Goal: Task Accomplishment & Management: Complete application form

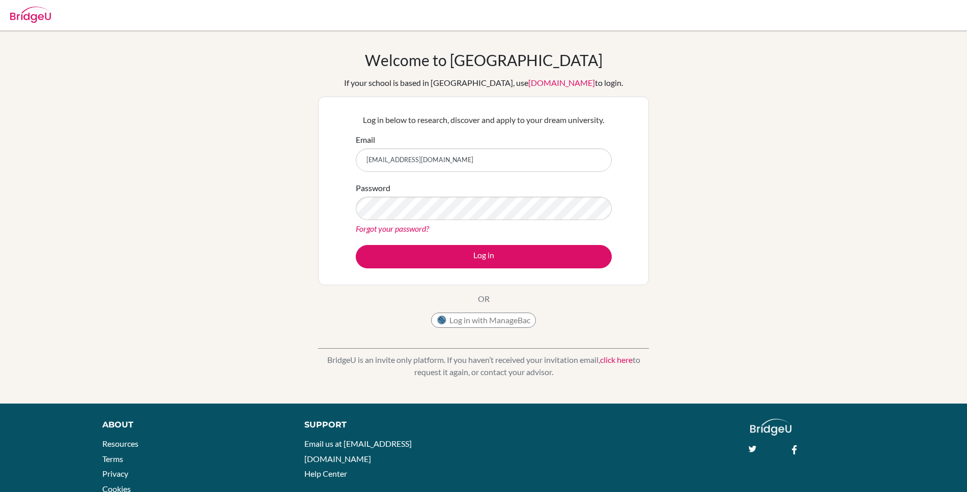
click at [642, 230] on div "Log in below to research, discover and apply to your dream university. Email [E…" at bounding box center [483, 191] width 331 height 189
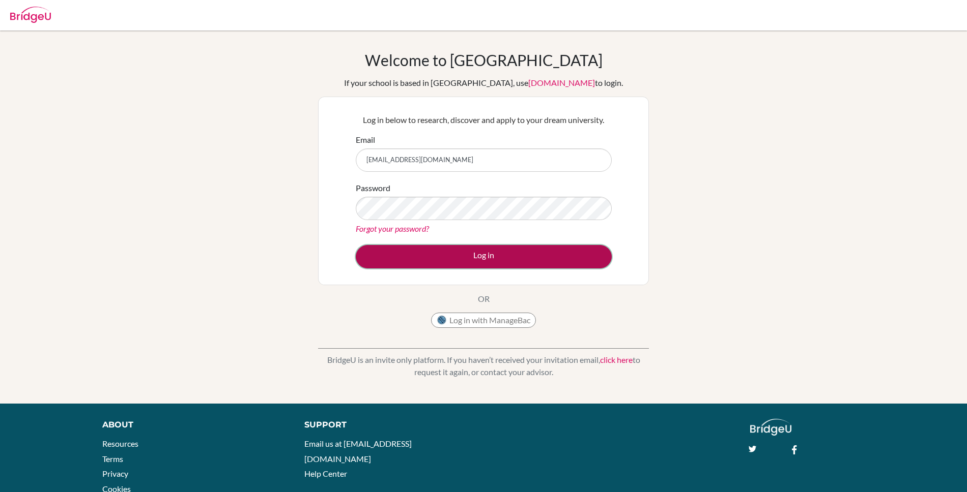
click at [485, 256] on button "Log in" at bounding box center [484, 256] width 256 height 23
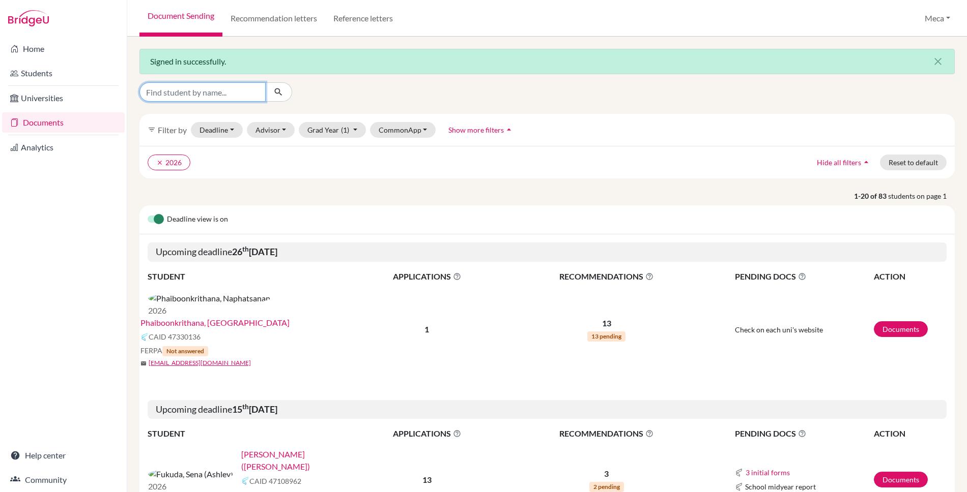
click at [210, 95] on input "Find student by name..." at bounding box center [202, 91] width 126 height 19
type input "l"
type input "laneeka"
click at [281, 93] on icon "submit" at bounding box center [278, 92] width 10 height 10
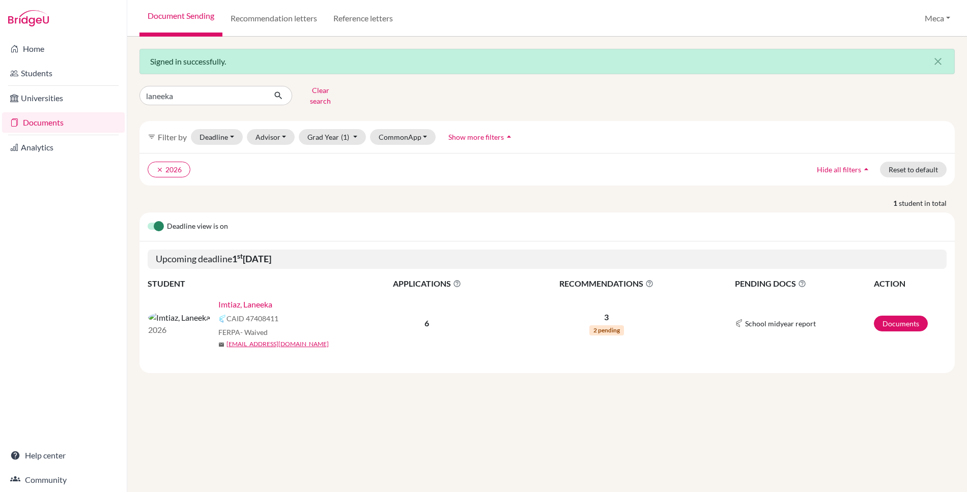
click at [218, 299] on link "Imtiaz, Laneeka" at bounding box center [245, 305] width 54 height 12
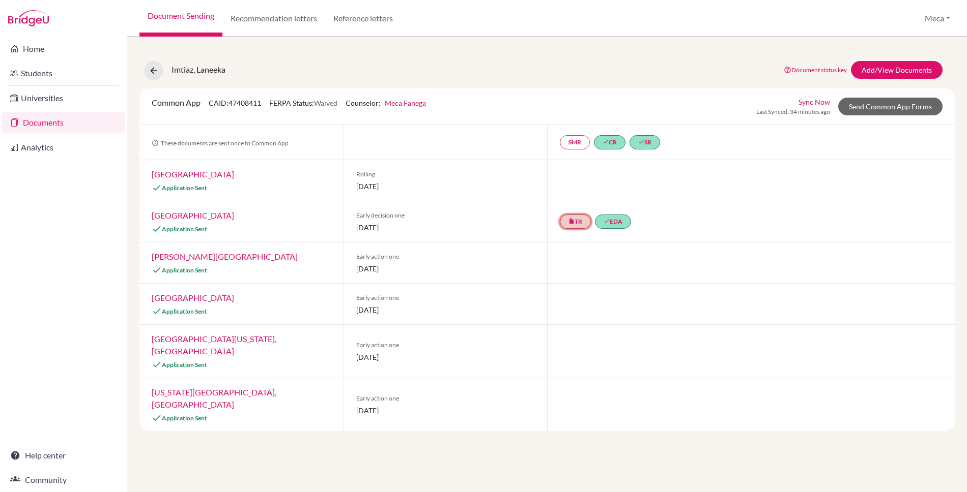
click at [581, 225] on link "insert_drive_file TR" at bounding box center [575, 222] width 31 height 14
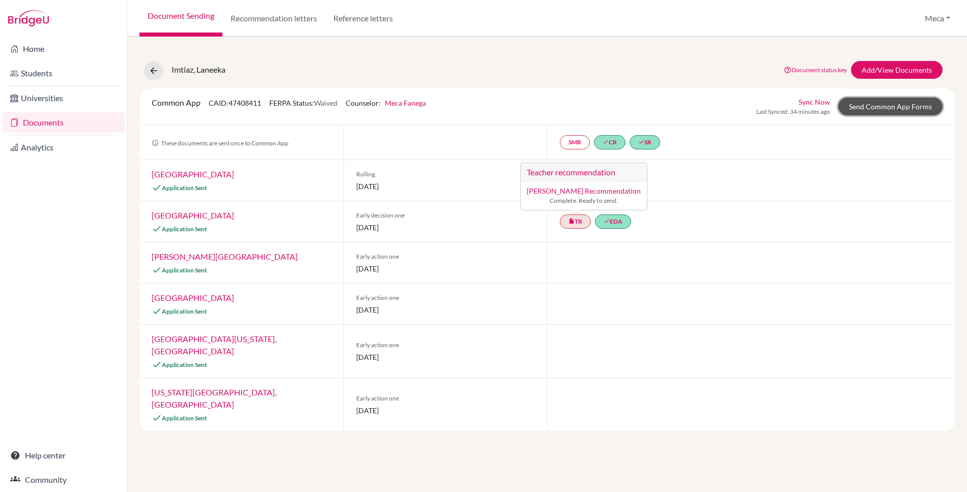
click at [878, 107] on link "Send Common App Forms" at bounding box center [890, 107] width 104 height 18
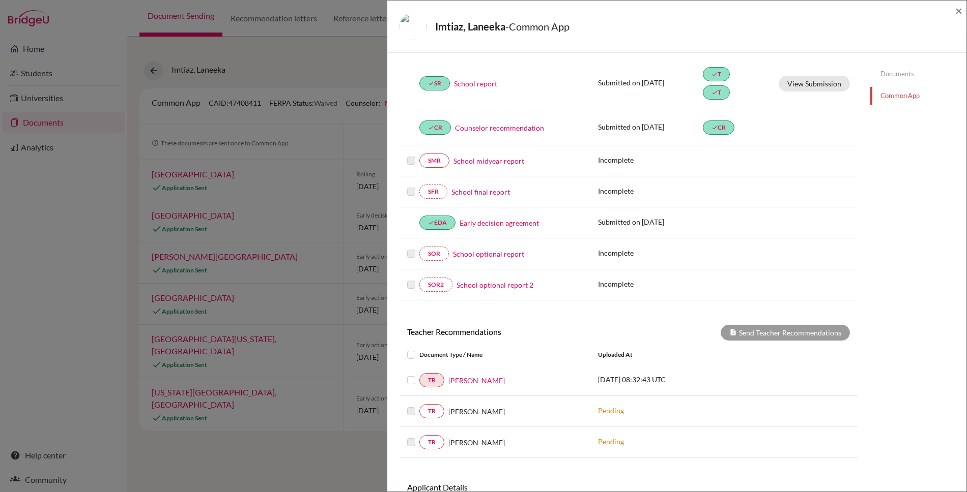
scroll to position [207, 0]
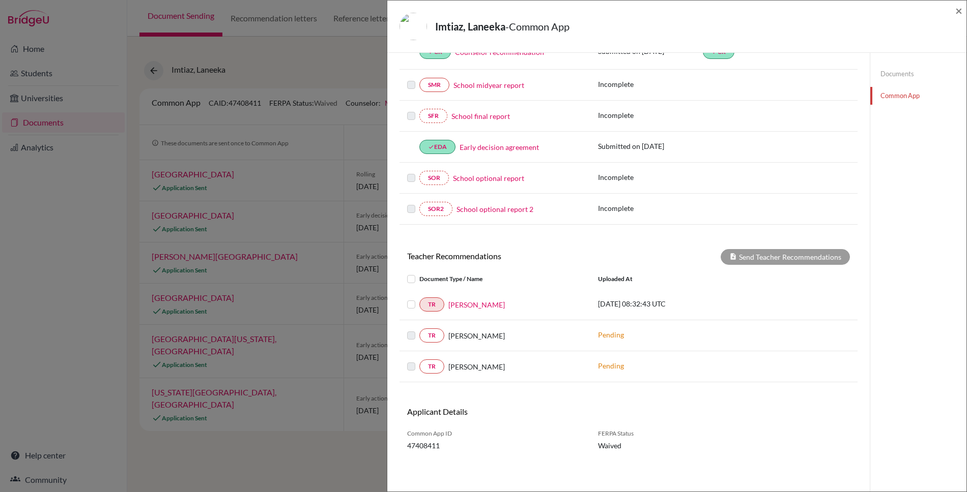
click at [419, 299] on label at bounding box center [419, 299] width 0 height 0
click at [0, 0] on input "checkbox" at bounding box center [0, 0] width 0 height 0
click at [762, 255] on button "Send Teacher Recommendations" at bounding box center [784, 257] width 129 height 16
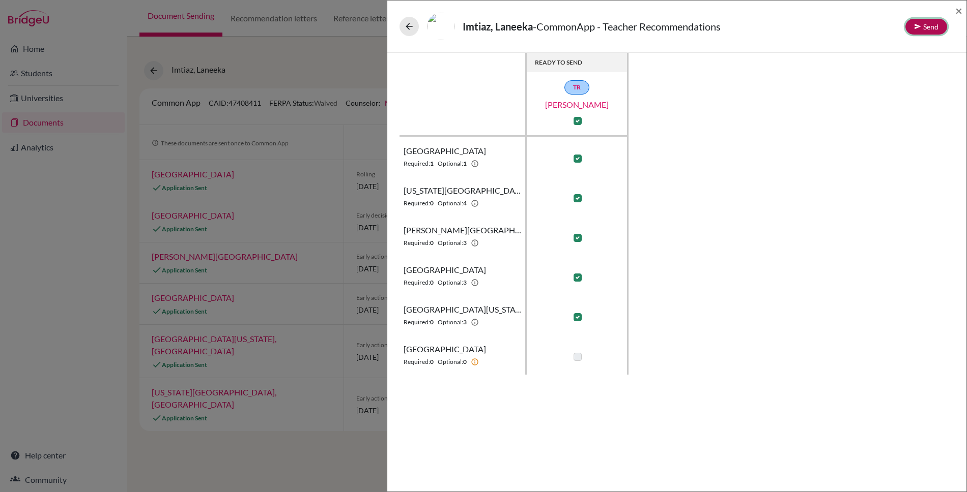
click at [927, 22] on button "Send" at bounding box center [926, 27] width 42 height 16
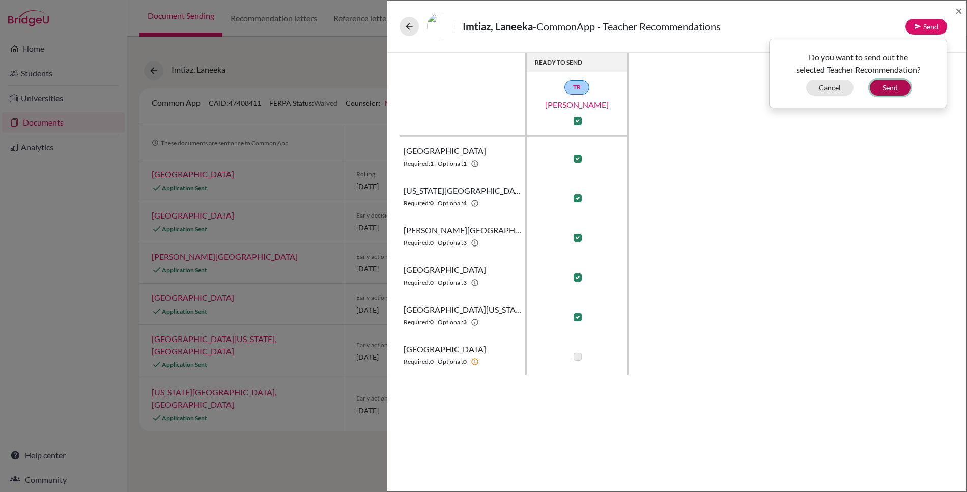
click at [891, 84] on button "Send" at bounding box center [889, 88] width 41 height 16
checkbox input "false"
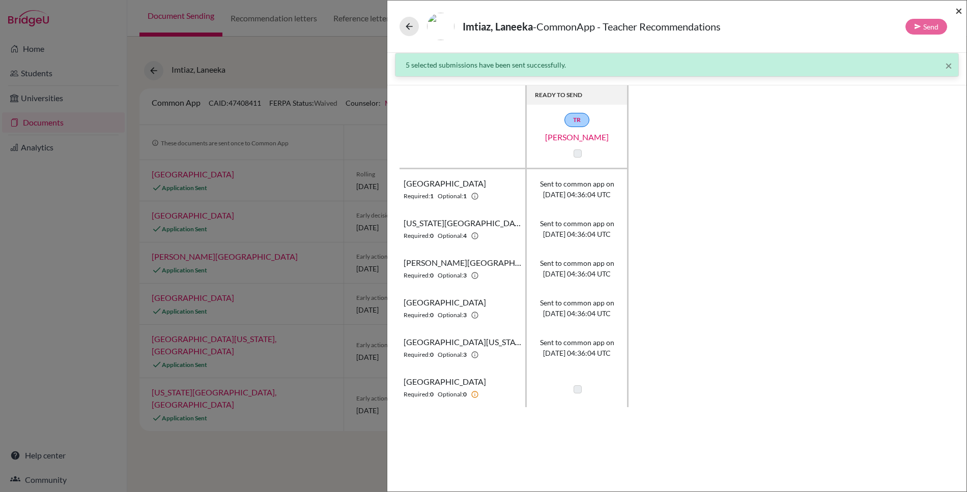
click at [956, 9] on span "×" at bounding box center [958, 10] width 7 height 15
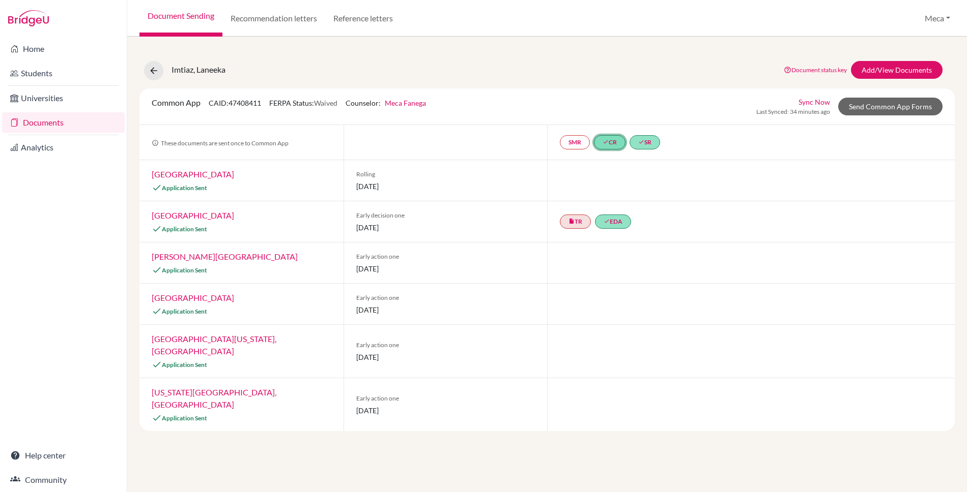
click at [615, 143] on link "done CR" at bounding box center [610, 142] width 32 height 14
click at [652, 142] on link "done SR" at bounding box center [644, 142] width 31 height 14
click at [618, 224] on link "done EDA" at bounding box center [613, 222] width 36 height 14
click at [611, 260] on div at bounding box center [750, 263] width 407 height 41
click at [889, 70] on link "Add/View Documents" at bounding box center [897, 70] width 92 height 18
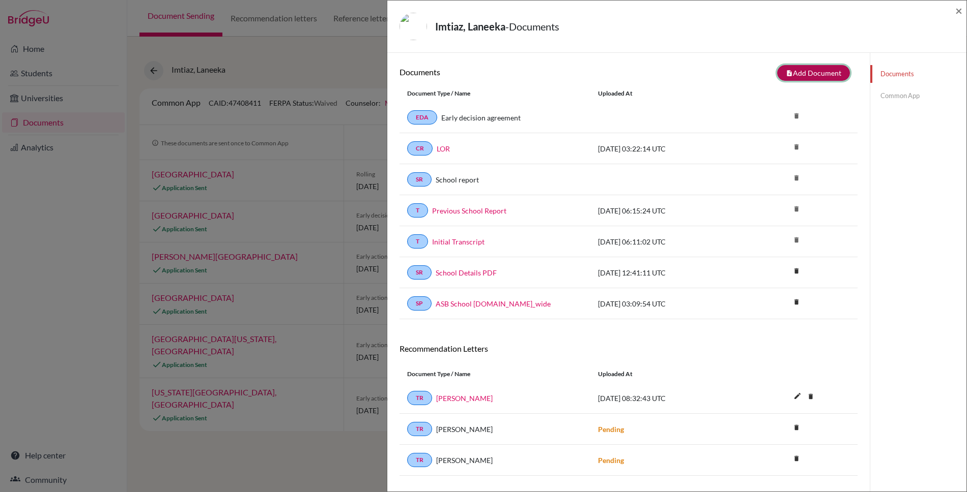
click at [835, 73] on button "note_add Add Document" at bounding box center [813, 73] width 73 height 16
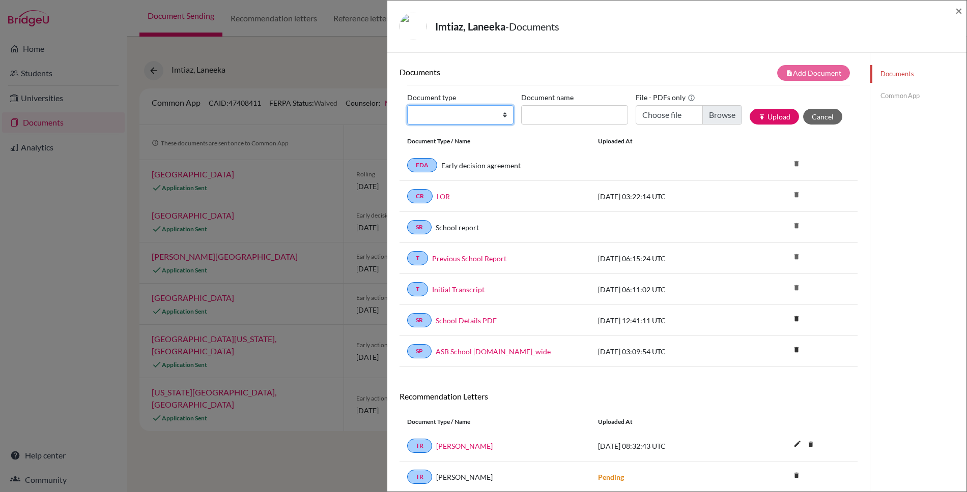
click at [503, 113] on select "Change explanation for Common App reports Counselor recommendation Internationa…" at bounding box center [460, 114] width 106 height 19
select select "5"
click at [407, 105] on select "Change explanation for Common App reports Counselor recommendation Internationa…" at bounding box center [460, 114] width 106 height 19
click at [591, 110] on input "Recommender's name" at bounding box center [574, 114] width 106 height 19
type input "David K"
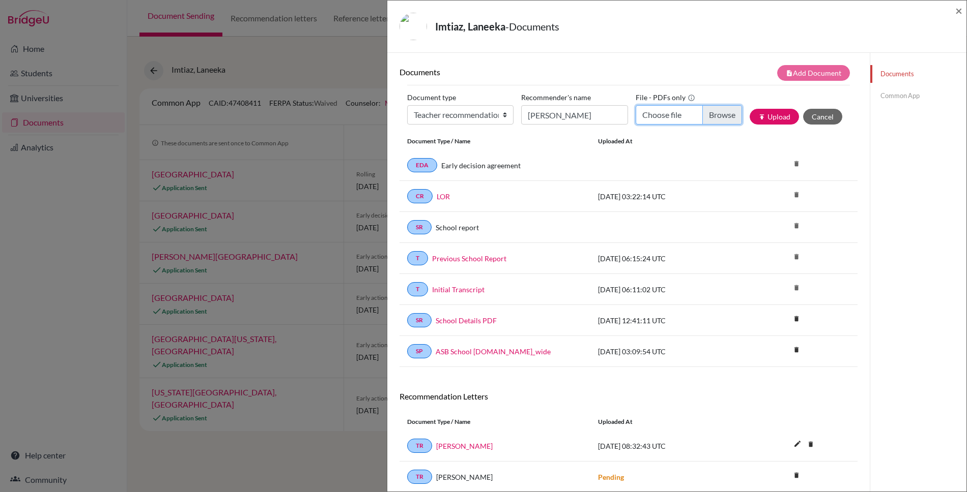
click at [719, 117] on input "Choose file" at bounding box center [688, 114] width 106 height 19
type input "C:\fakepath\Psyschology LOR- Laneeka.pdf"
click at [779, 121] on button "publish Upload" at bounding box center [773, 117] width 49 height 16
click at [903, 95] on link "Common App" at bounding box center [918, 96] width 96 height 18
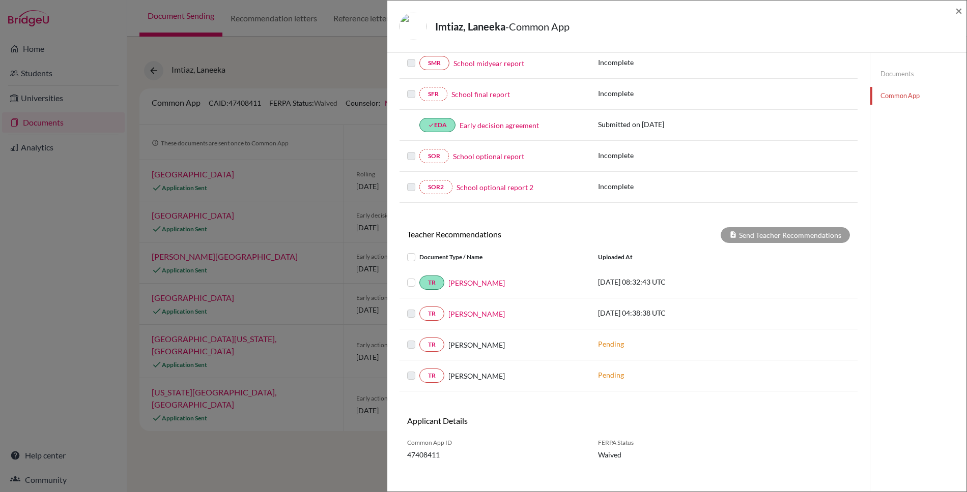
scroll to position [238, 0]
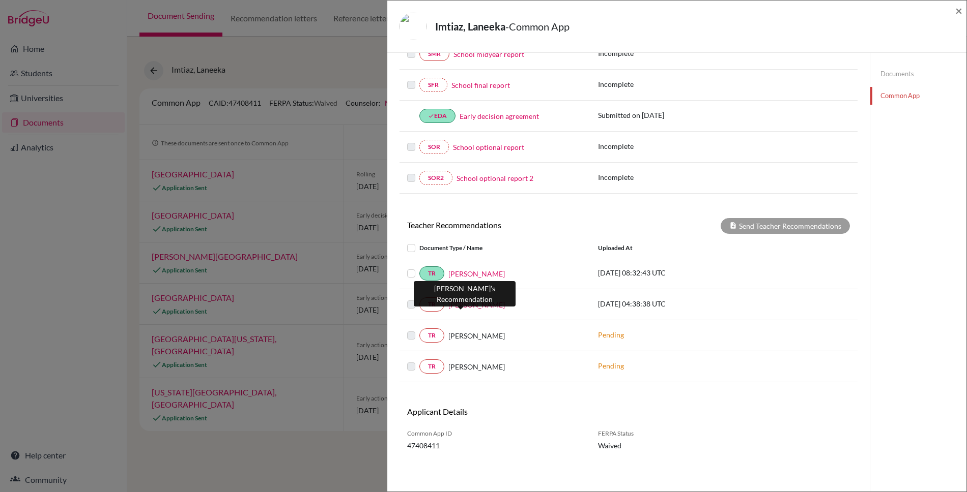
click at [457, 305] on link "David K" at bounding box center [476, 305] width 56 height 11
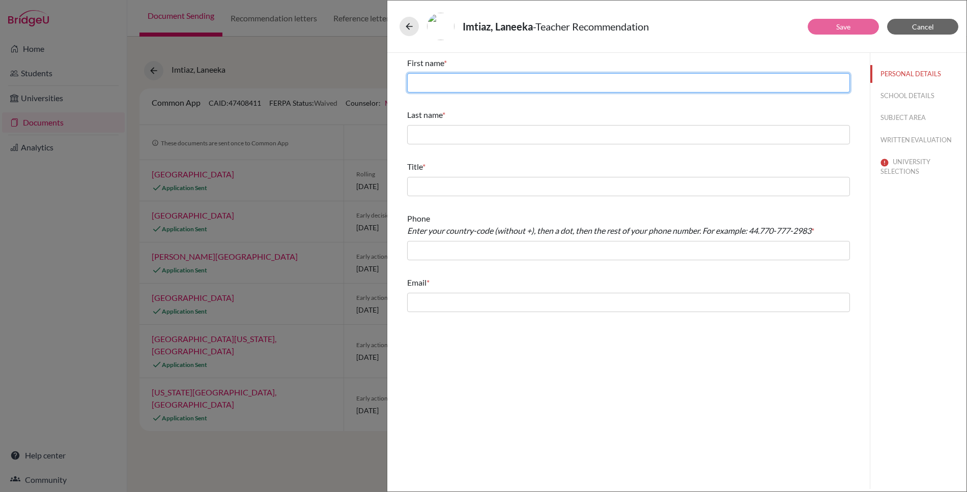
click at [475, 77] on input "text" at bounding box center [628, 82] width 443 height 19
type input "D"
type input "David"
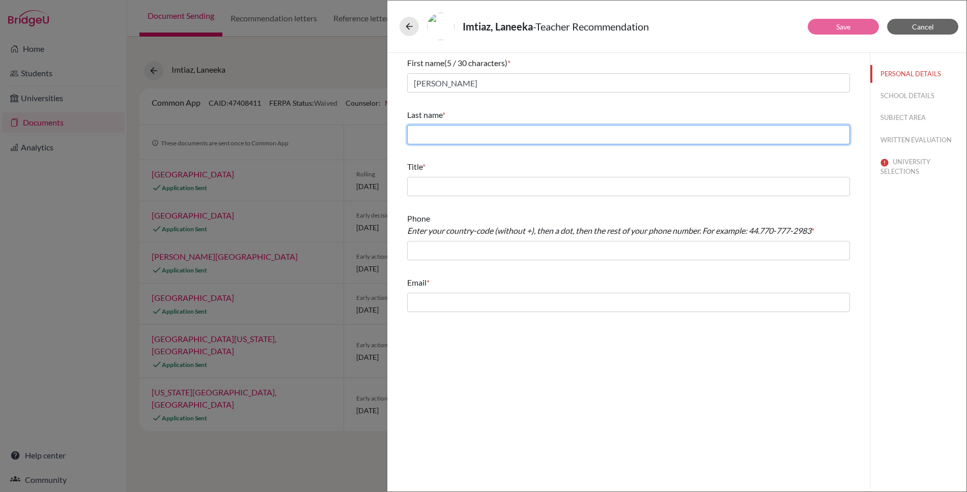
click at [466, 131] on input "text" at bounding box center [628, 134] width 443 height 19
type input "Korsah-dick"
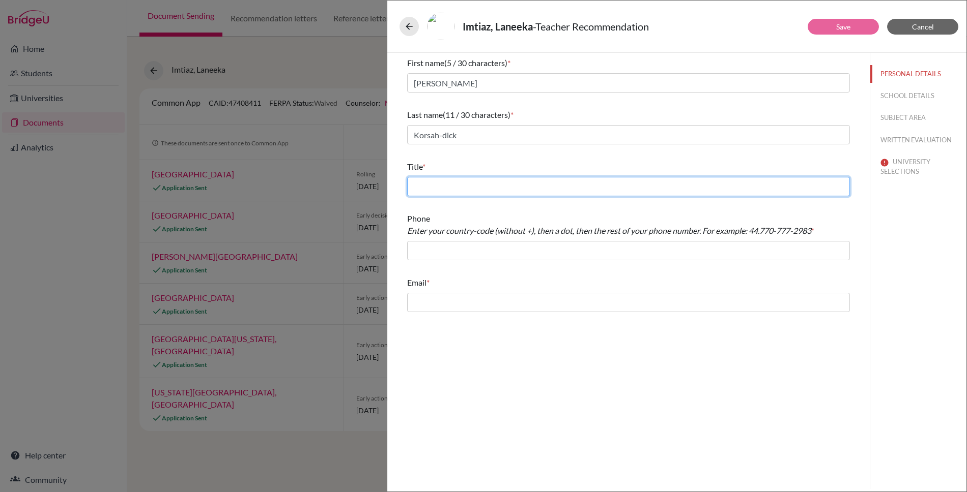
click at [472, 184] on input "text" at bounding box center [628, 186] width 443 height 19
type input "Psychology Teacher"
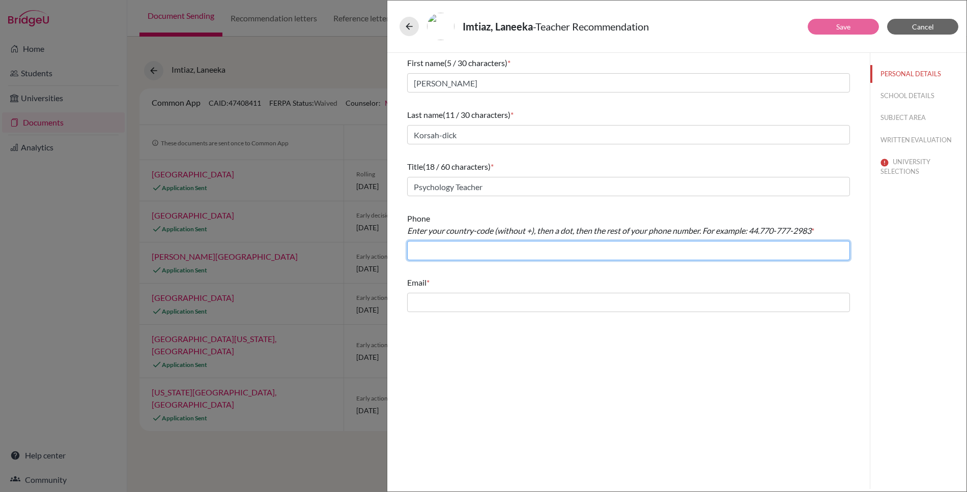
click at [460, 253] on input "text" at bounding box center [628, 250] width 443 height 19
type input "6624308888"
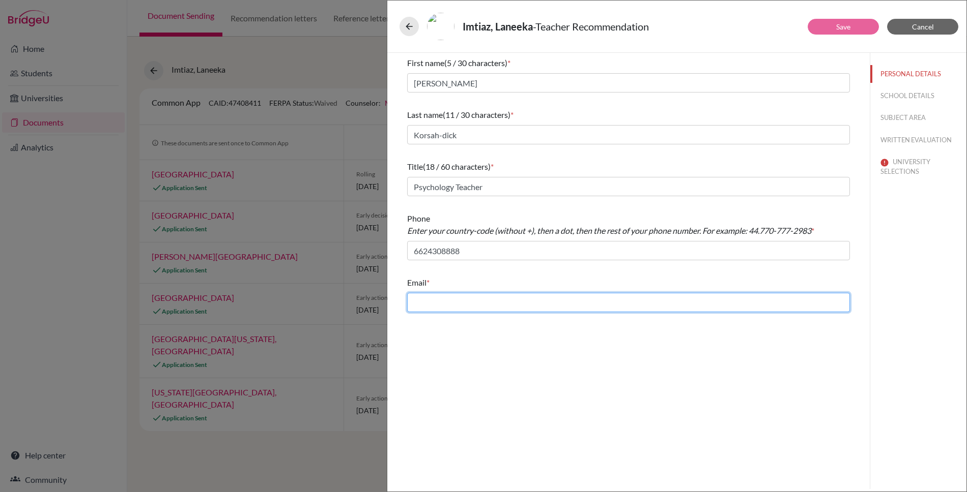
click at [457, 303] on input "text" at bounding box center [628, 302] width 443 height 19
type input "k"
type input "dkorsah-dick@asb.ac.th"
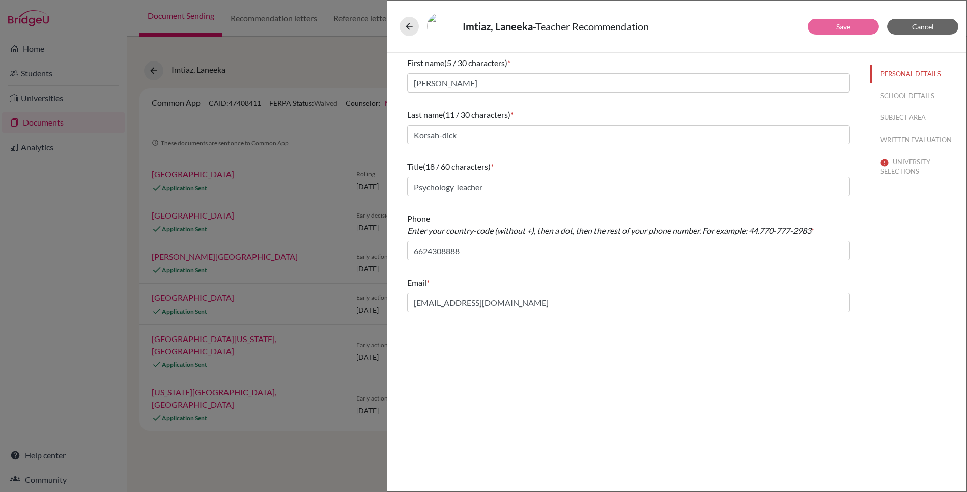
click at [721, 393] on div "First name (5 / 30 characters) * David Last name (11 / 30 characters) * Korsah-…" at bounding box center [628, 271] width 482 height 436
click at [909, 94] on button "SCHOOL DETAILS" at bounding box center [918, 96] width 96 height 18
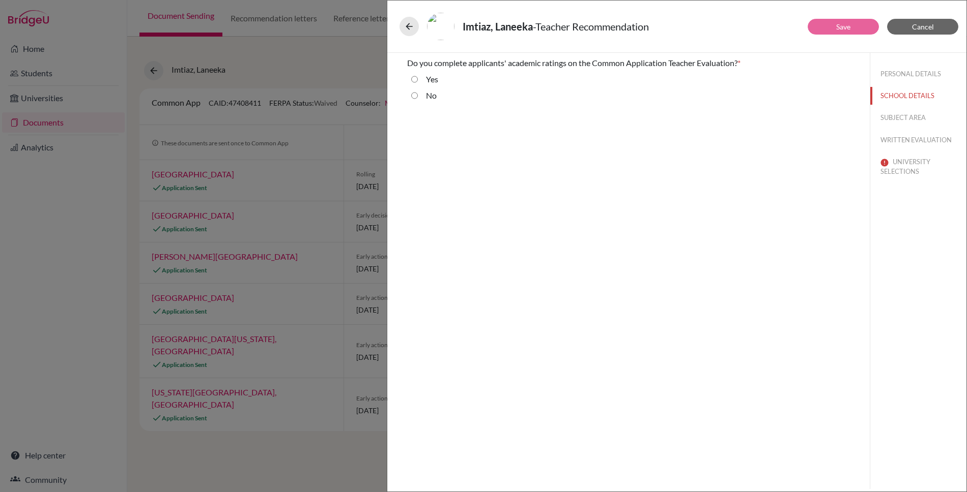
drag, startPoint x: 416, startPoint y: 97, endPoint x: 716, endPoint y: 115, distance: 300.7
click at [416, 97] on input "No" at bounding box center [414, 96] width 7 height 12
radio input "true"
click at [911, 116] on button "SUBJECT AREA" at bounding box center [918, 118] width 96 height 18
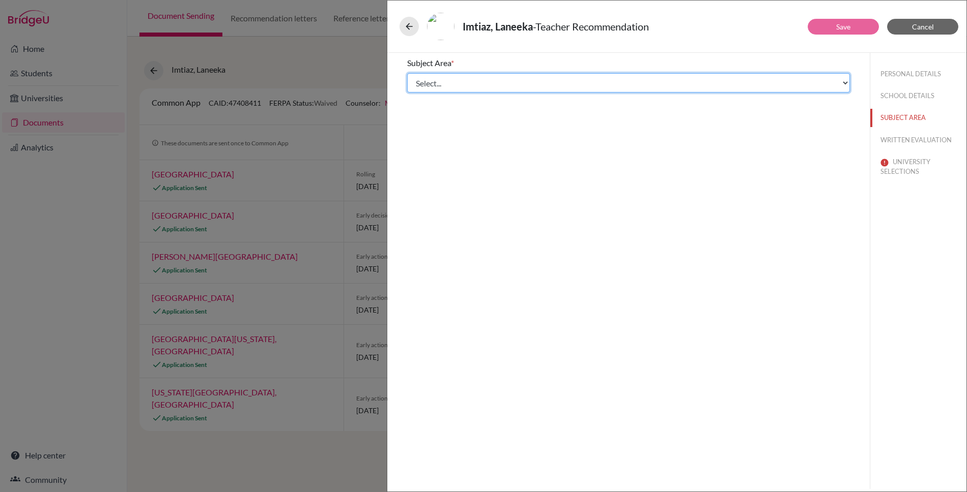
click at [735, 84] on select "Select... Math English Science World Language Social Studies Other Computer Sci…" at bounding box center [628, 82] width 443 height 19
select select "4"
click at [407, 73] on select "Select... Math English Science World Language Social Studies Other Computer Sci…" at bounding box center [628, 82] width 443 height 19
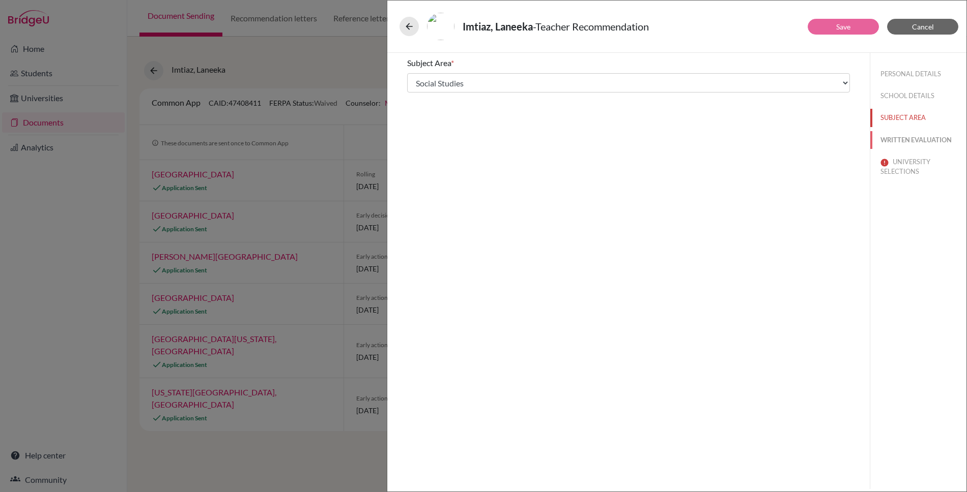
click at [904, 139] on button "WRITTEN EVALUATION" at bounding box center [918, 140] width 96 height 18
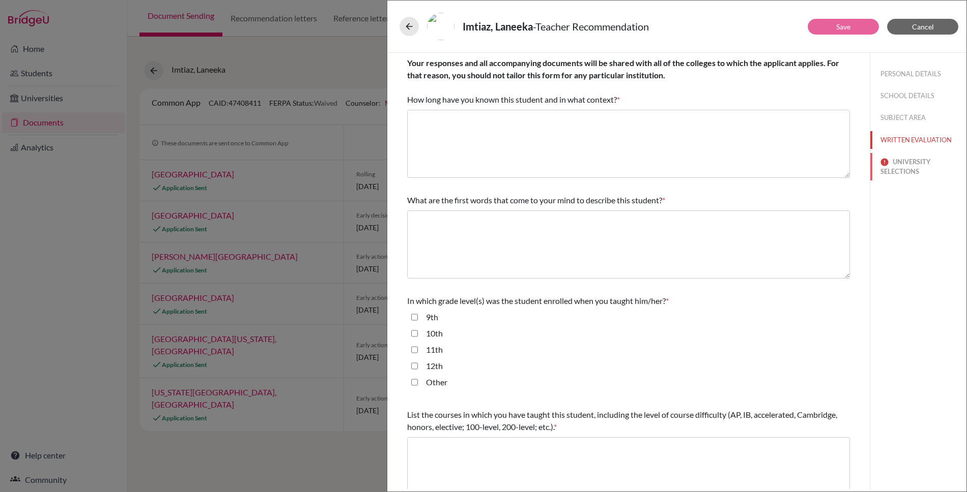
click at [913, 162] on button "UNIVERSITY SELECTIONS" at bounding box center [918, 166] width 96 height 27
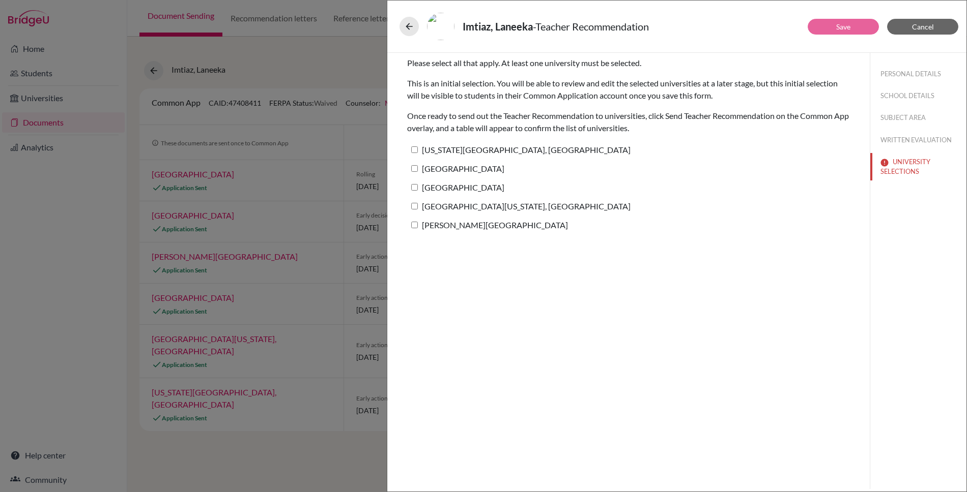
click at [415, 150] on input "Pennsylvania State University, University Park" at bounding box center [414, 150] width 7 height 7
checkbox input "true"
click at [415, 169] on input "Stony Brook University" at bounding box center [414, 168] width 7 height 7
checkbox input "true"
click at [417, 191] on label "[GEOGRAPHIC_DATA]" at bounding box center [455, 187] width 97 height 15
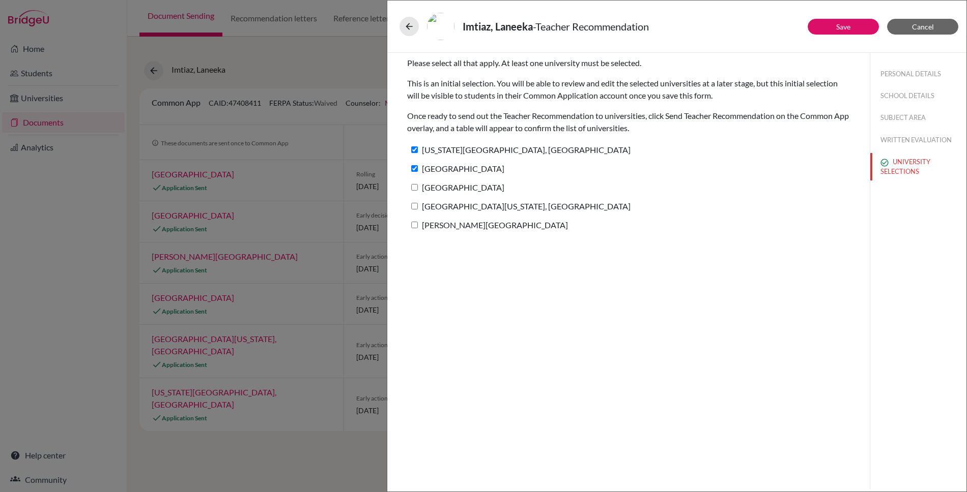
click at [417, 191] on input "[GEOGRAPHIC_DATA]" at bounding box center [414, 187] width 7 height 7
checkbox input "true"
click at [414, 207] on input "University of Massachusetts, Amherst" at bounding box center [414, 206] width 7 height 7
checkbox input "true"
drag, startPoint x: 414, startPoint y: 224, endPoint x: 563, endPoint y: 176, distance: 156.2
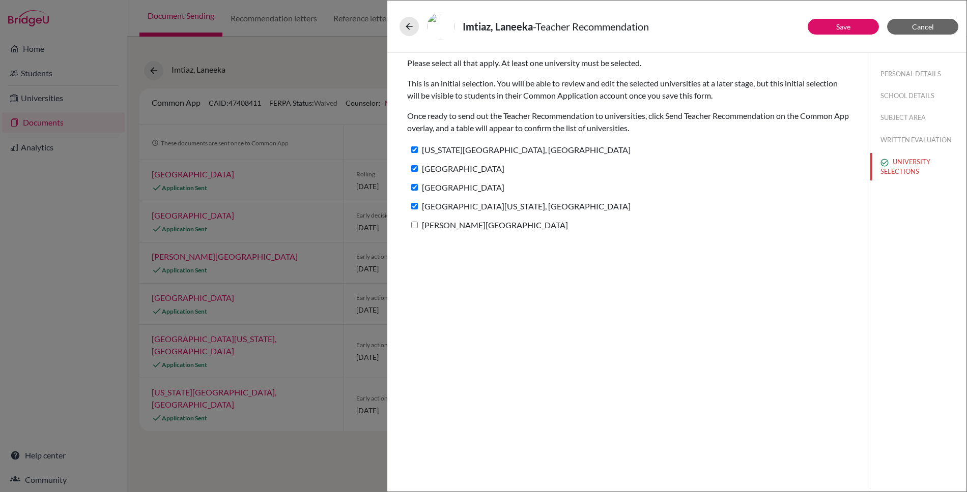
click at [418, 224] on label "Rollins College" at bounding box center [487, 225] width 161 height 15
click at [418, 224] on input "Rollins College" at bounding box center [414, 225] width 7 height 7
checkbox input "true"
click at [844, 27] on link "Save" at bounding box center [843, 26] width 14 height 9
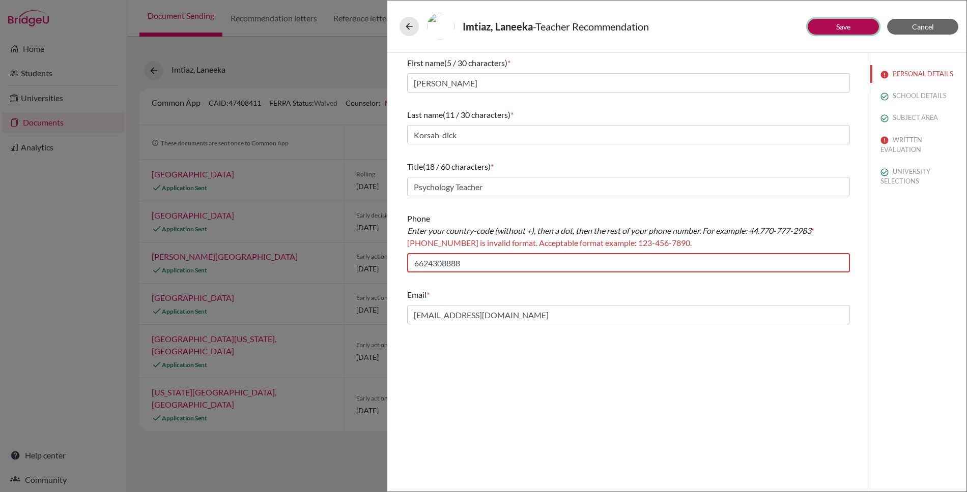
click at [853, 29] on button "Save" at bounding box center [842, 27] width 71 height 16
click at [476, 264] on input "6624308888" at bounding box center [628, 262] width 443 height 19
click at [415, 265] on input "6624308888" at bounding box center [628, 262] width 443 height 19
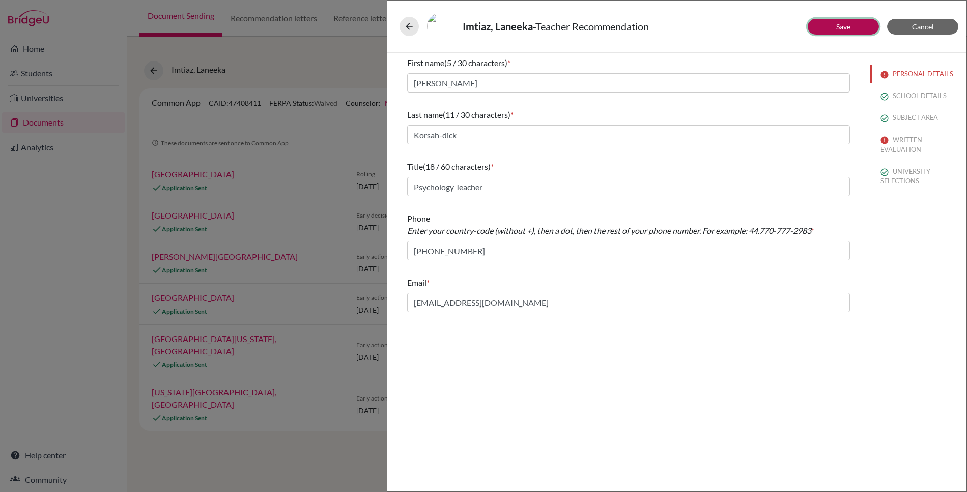
click at [834, 27] on button "Save" at bounding box center [842, 27] width 71 height 16
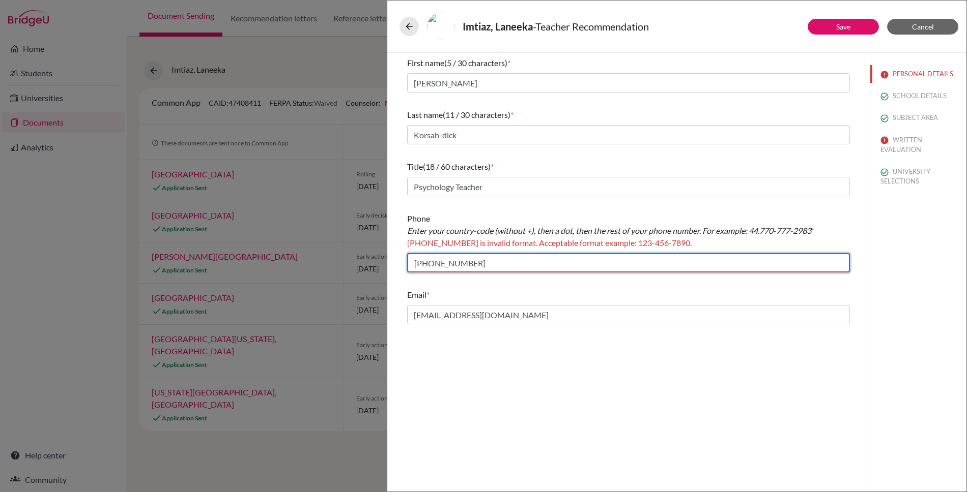
click at [445, 265] on input "+6624308888" at bounding box center [628, 262] width 443 height 19
drag, startPoint x: 433, startPoint y: 263, endPoint x: 433, endPoint y: 278, distance: 15.3
click at [433, 264] on input "+6624308888" at bounding box center [628, 262] width 443 height 19
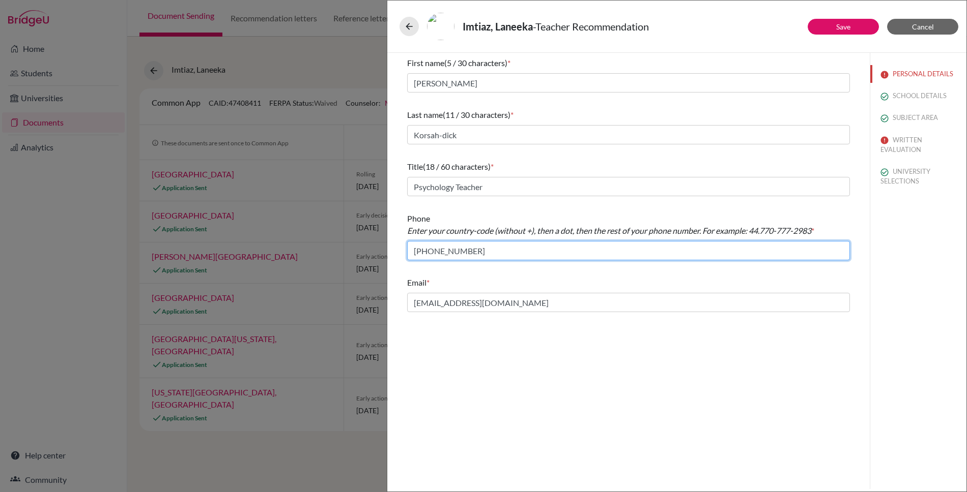
click at [450, 251] on input "+662-4308888" at bounding box center [628, 250] width 443 height 19
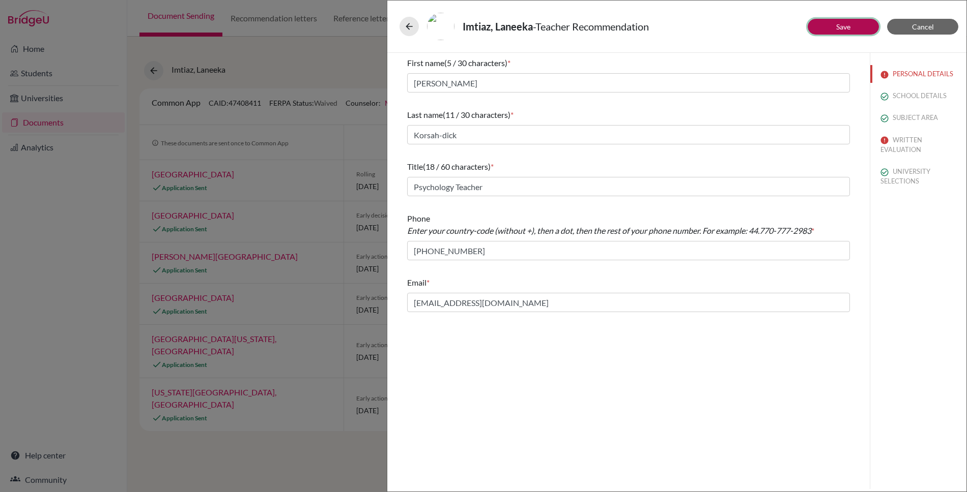
click at [839, 26] on link "Save" at bounding box center [843, 26] width 14 height 9
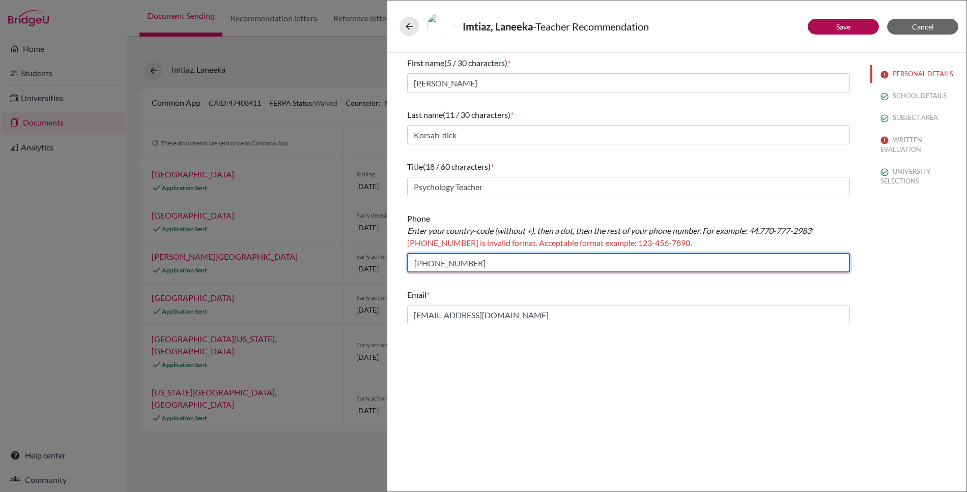
click at [420, 265] on input "+662-430-8888" at bounding box center [628, 262] width 443 height 19
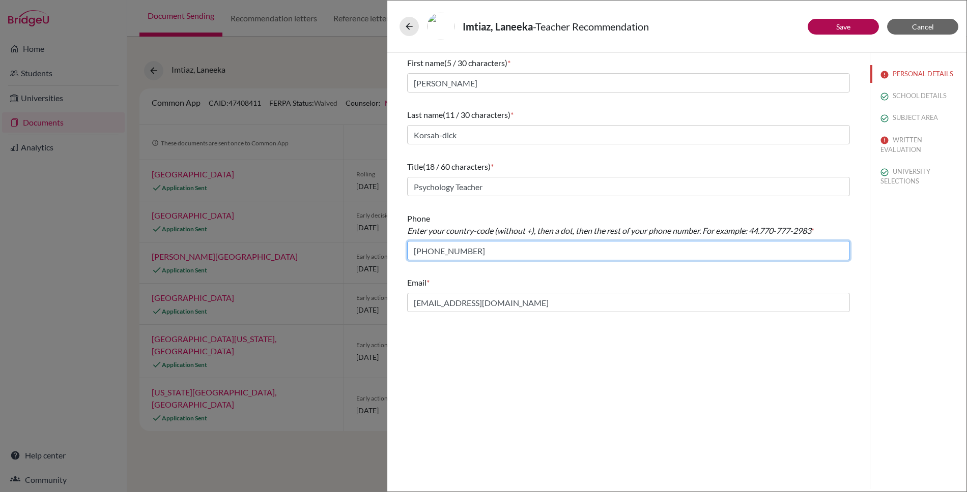
click at [432, 251] on input "662-430-8888" at bounding box center [628, 250] width 443 height 19
type input "66.2430-8888"
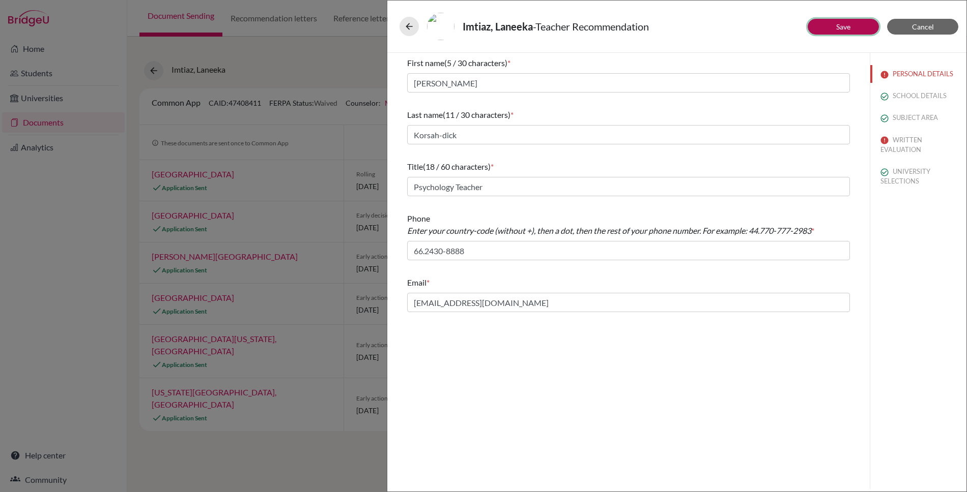
click at [846, 28] on link "Save" at bounding box center [843, 26] width 14 height 9
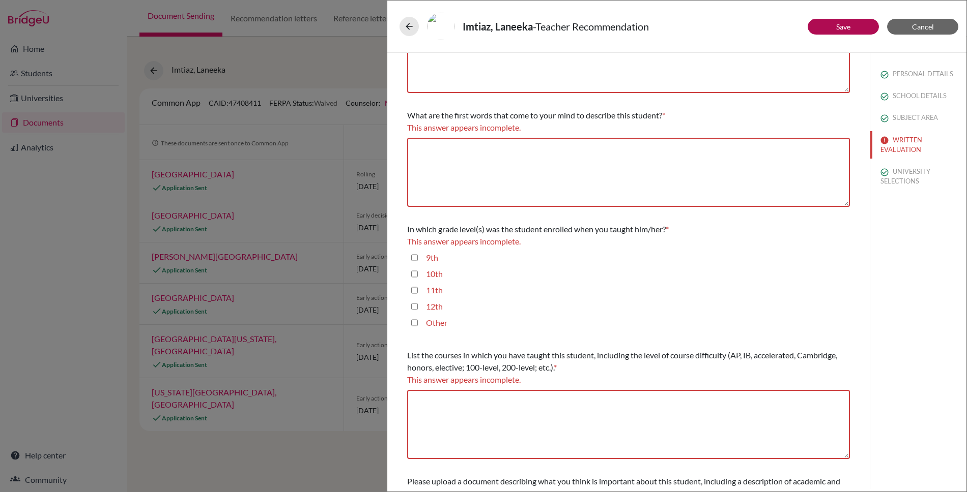
scroll to position [102, 0]
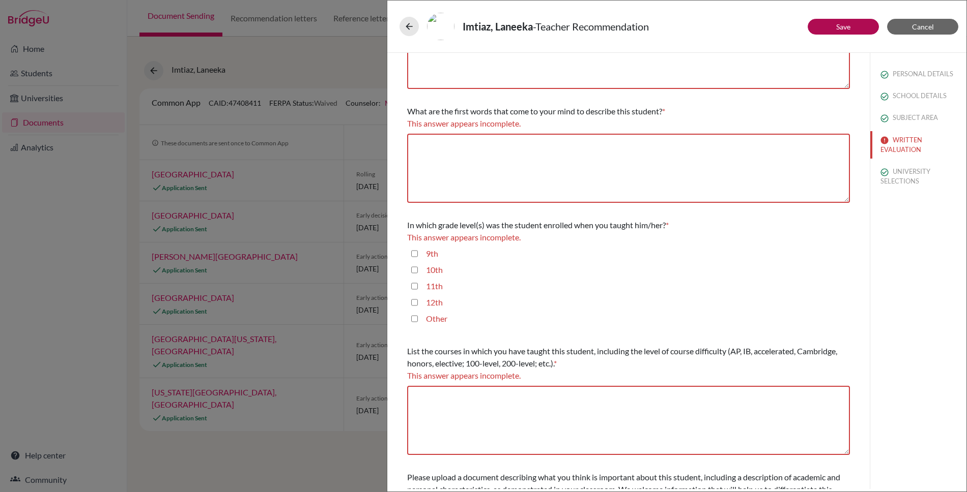
click at [415, 286] on input "11th" at bounding box center [414, 286] width 7 height 12
checkbox input "true"
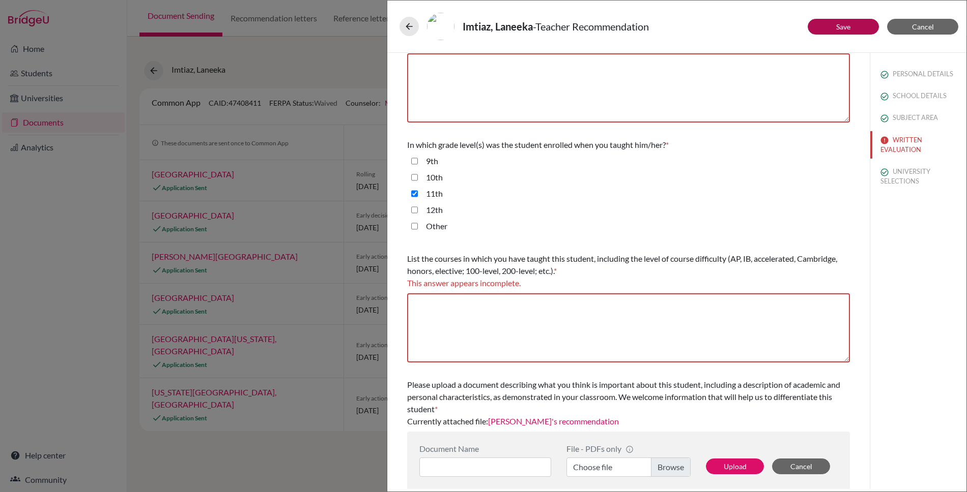
scroll to position [191, 0]
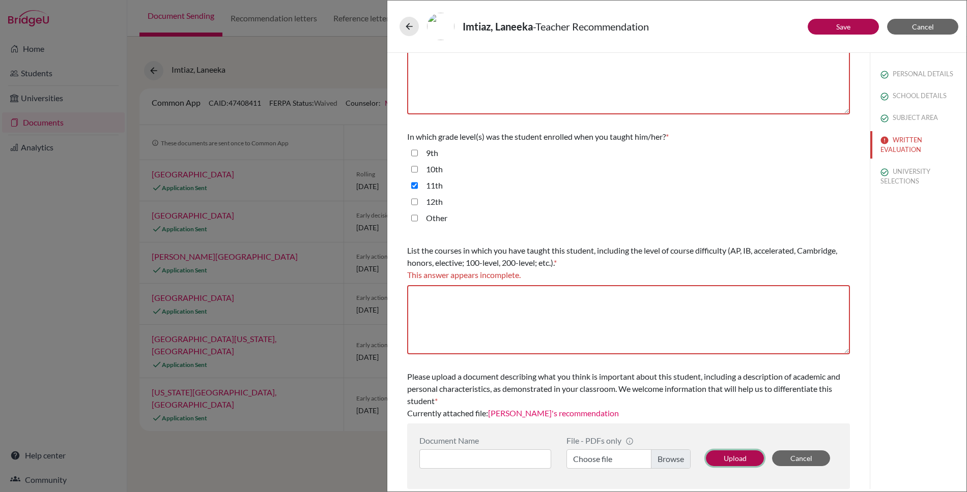
click at [729, 459] on button "Upload" at bounding box center [735, 459] width 58 height 16
click at [667, 460] on label "Choose file" at bounding box center [628, 459] width 124 height 19
click at [667, 460] on input "Choose file" at bounding box center [628, 459] width 124 height 19
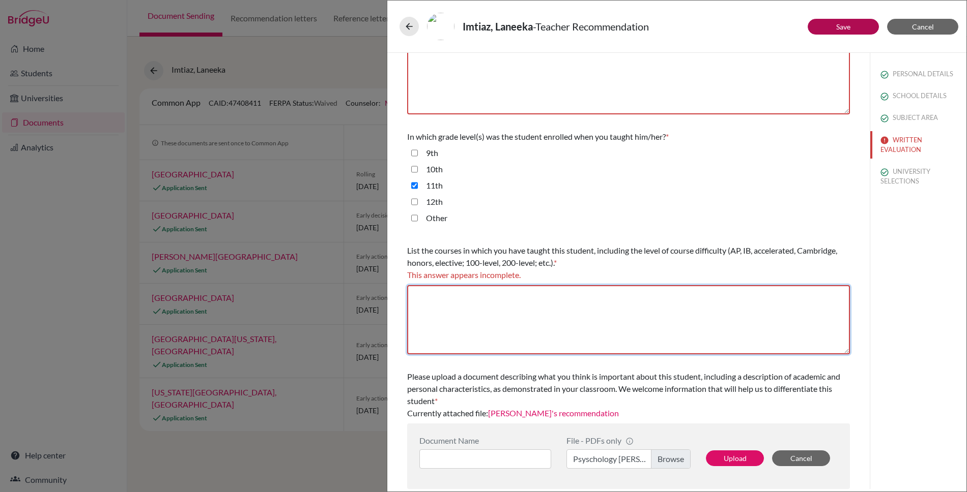
click at [597, 294] on textarea at bounding box center [628, 319] width 443 height 69
click at [606, 316] on textarea "To enrich screen reader interactions, please activate Accessibility in Grammarl…" at bounding box center [628, 319] width 443 height 69
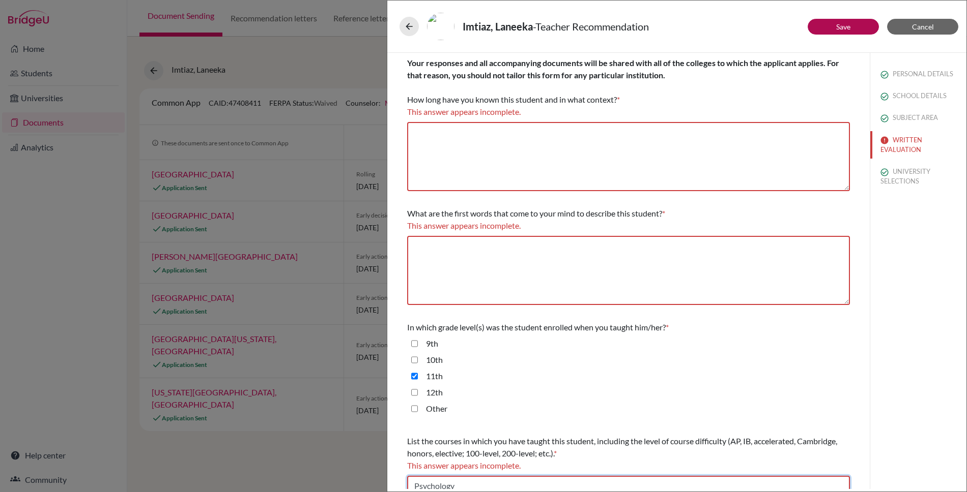
type textarea "Psychology"
click at [489, 140] on textarea at bounding box center [628, 156] width 443 height 69
type textarea "Two years as her Psychology Teacher"
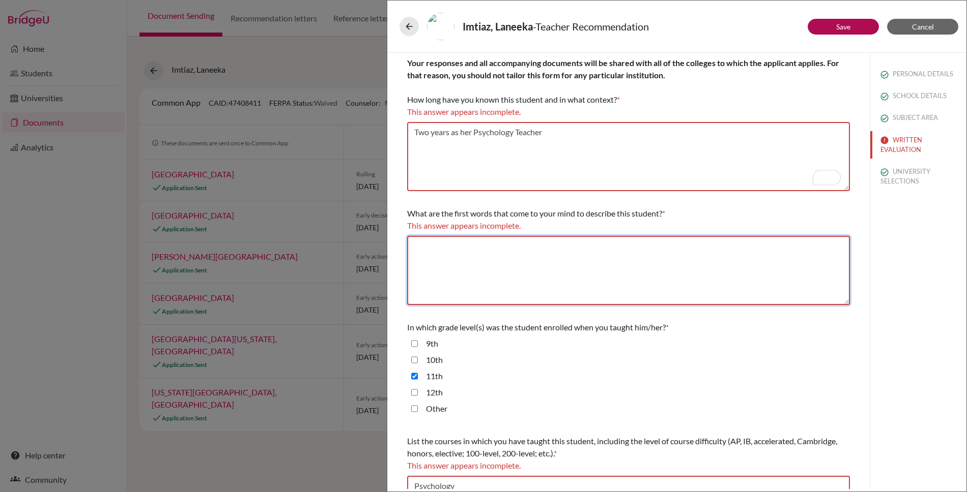
click at [497, 254] on textarea at bounding box center [628, 270] width 443 height 69
type textarea "d"
type textarea "D"
type textarea "diligent, resilient"
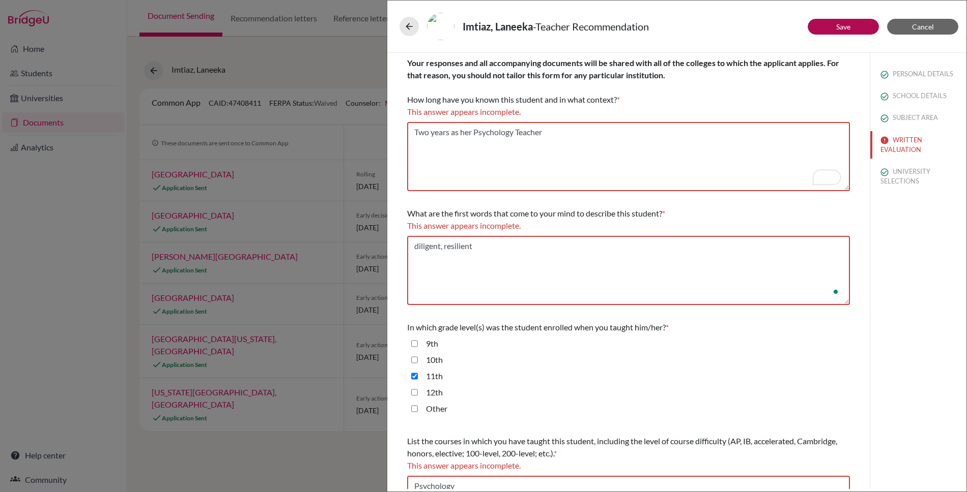
click at [499, 371] on div "11th" at bounding box center [628, 378] width 443 height 16
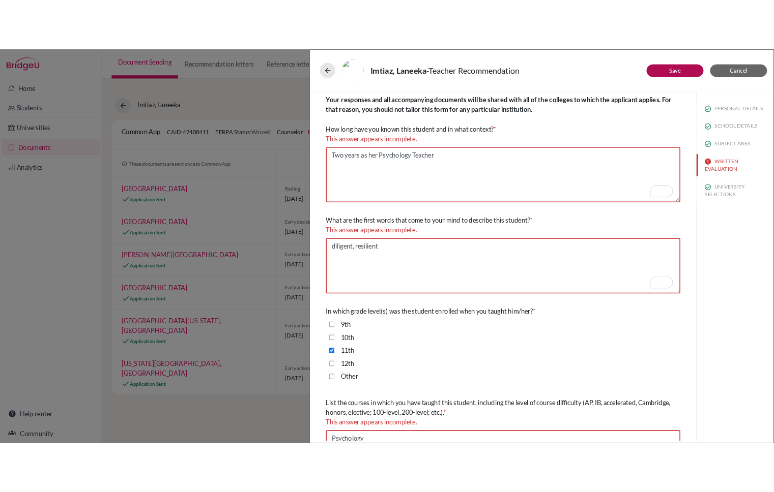
scroll to position [191, 0]
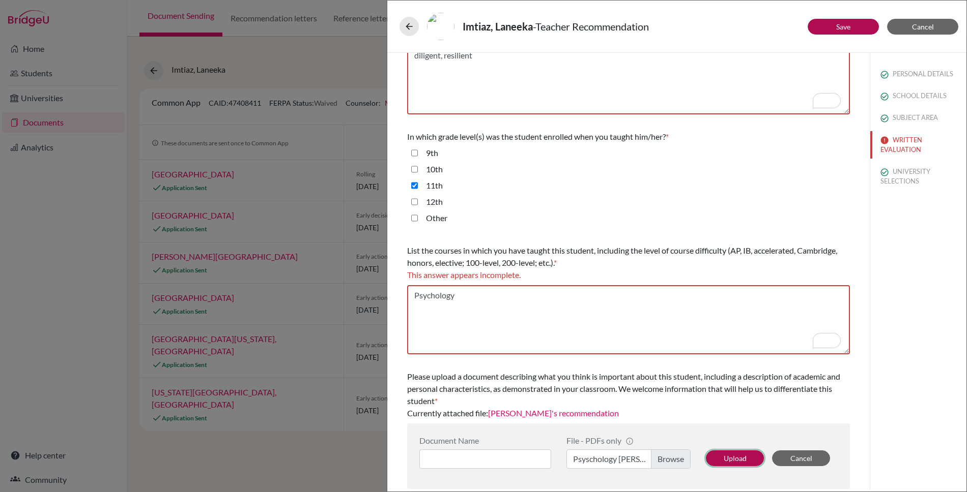
click at [724, 456] on button "Upload" at bounding box center [735, 459] width 58 height 16
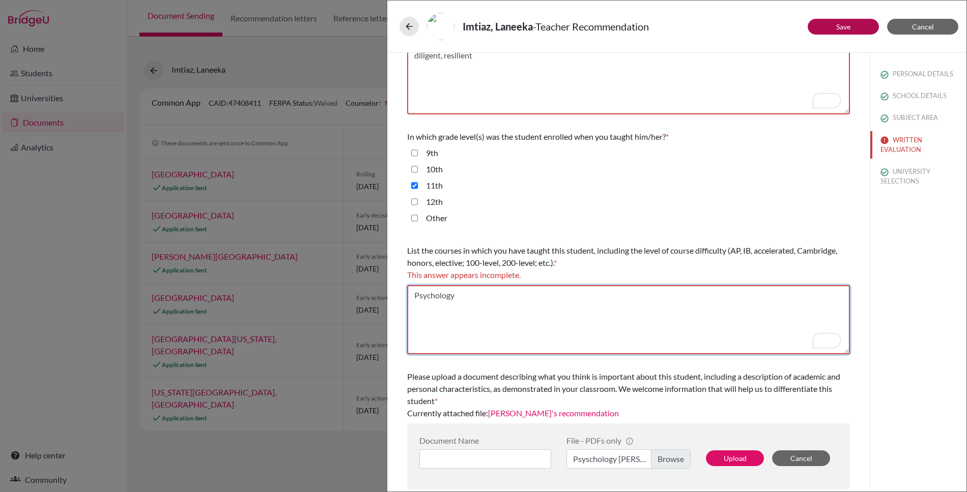
click at [491, 300] on textarea "To enrich screen reader interactions, please activate Accessibility in Grammarl…" at bounding box center [628, 319] width 443 height 69
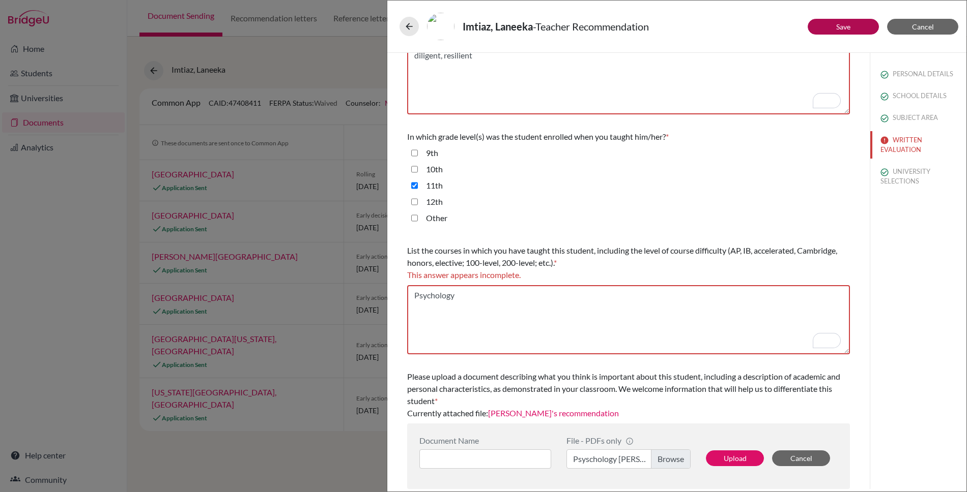
click at [831, 341] on html "Home Students Universities Documents Analytics Help center Community Document S…" at bounding box center [483, 246] width 967 height 492
click at [832, 341] on input "Open Grammarly. 0 Suggestions." at bounding box center [832, 340] width 13 height 13
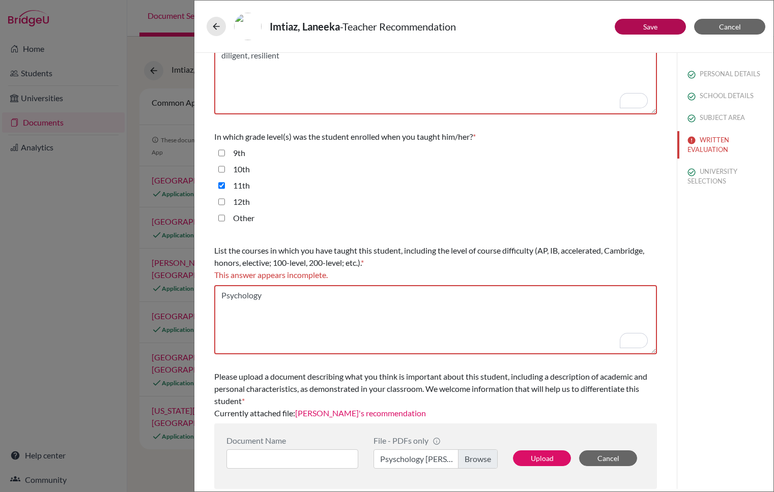
scroll to position [0, 0]
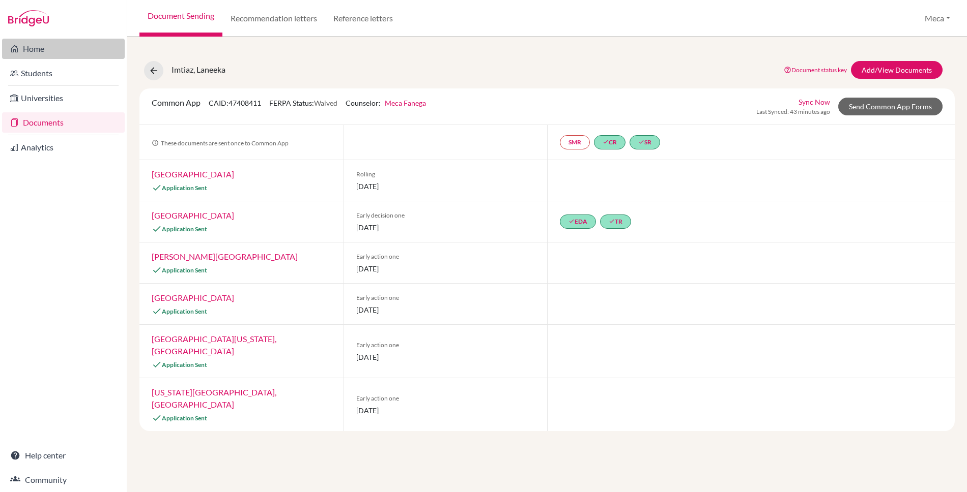
click at [22, 50] on link "Home" at bounding box center [63, 49] width 123 height 20
